Goal: Go to known website: Access a specific website the user already knows

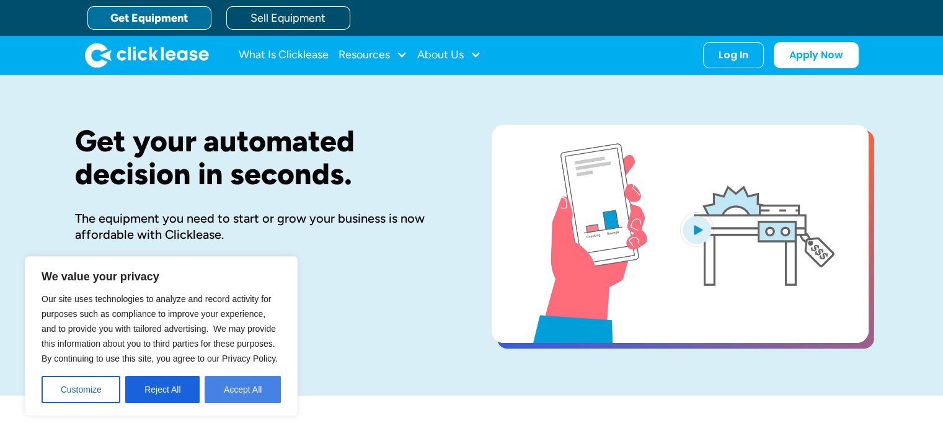
click at [260, 386] on button "Accept All" at bounding box center [243, 389] width 76 height 27
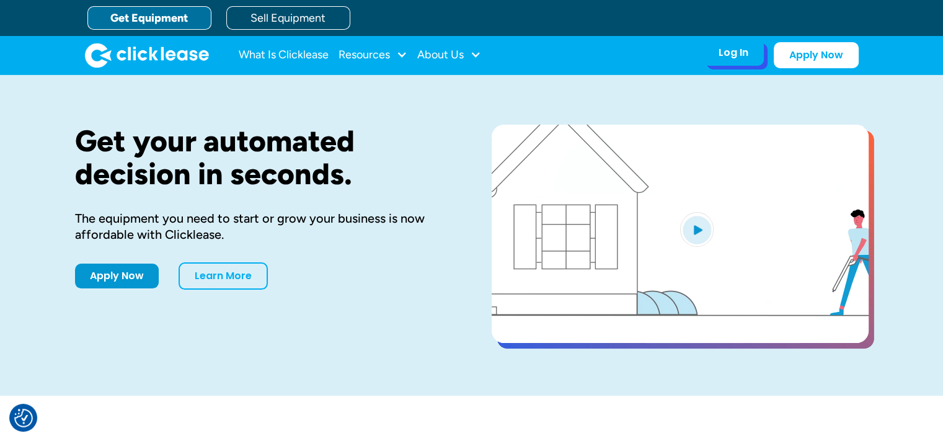
click at [740, 58] on div "Log In" at bounding box center [734, 53] width 30 height 12
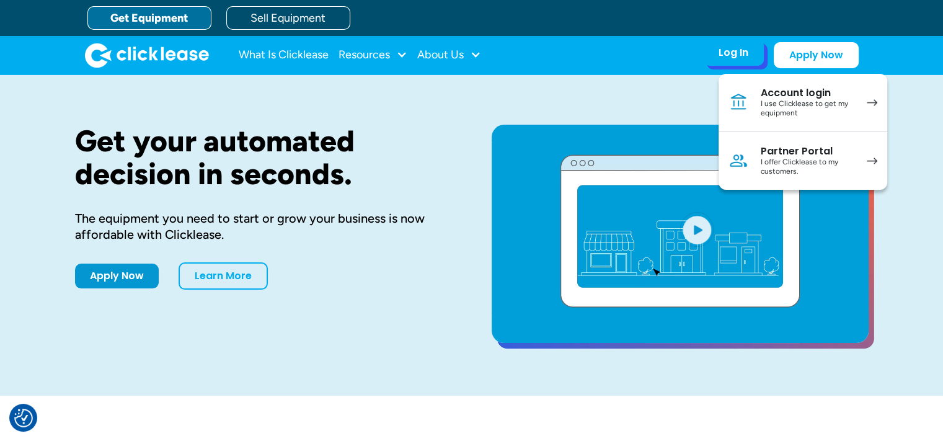
click at [804, 101] on div "I use Clicklease to get my equipment" at bounding box center [808, 108] width 94 height 19
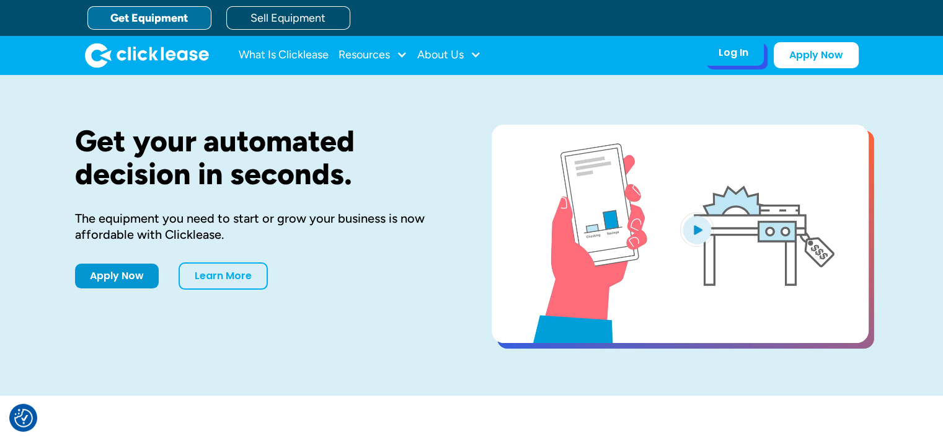
click at [745, 56] on div "Log In" at bounding box center [734, 53] width 30 height 12
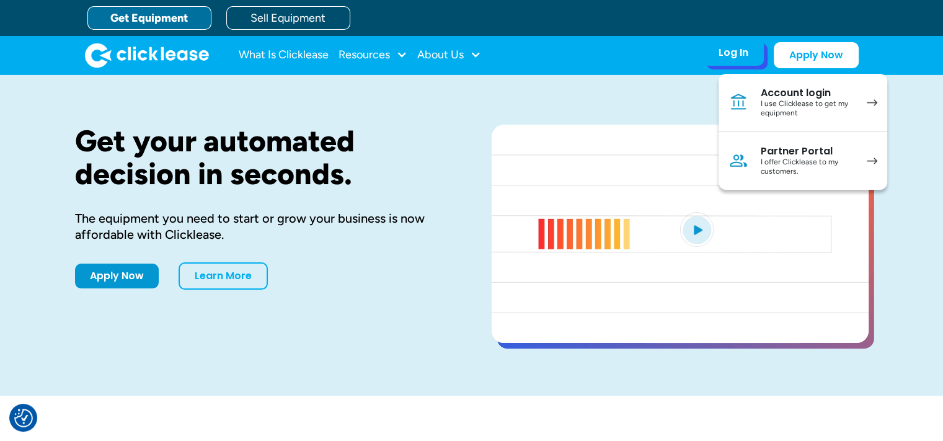
click at [797, 154] on div "Partner Portal" at bounding box center [808, 151] width 94 height 12
